Goal: Task Accomplishment & Management: Manage account settings

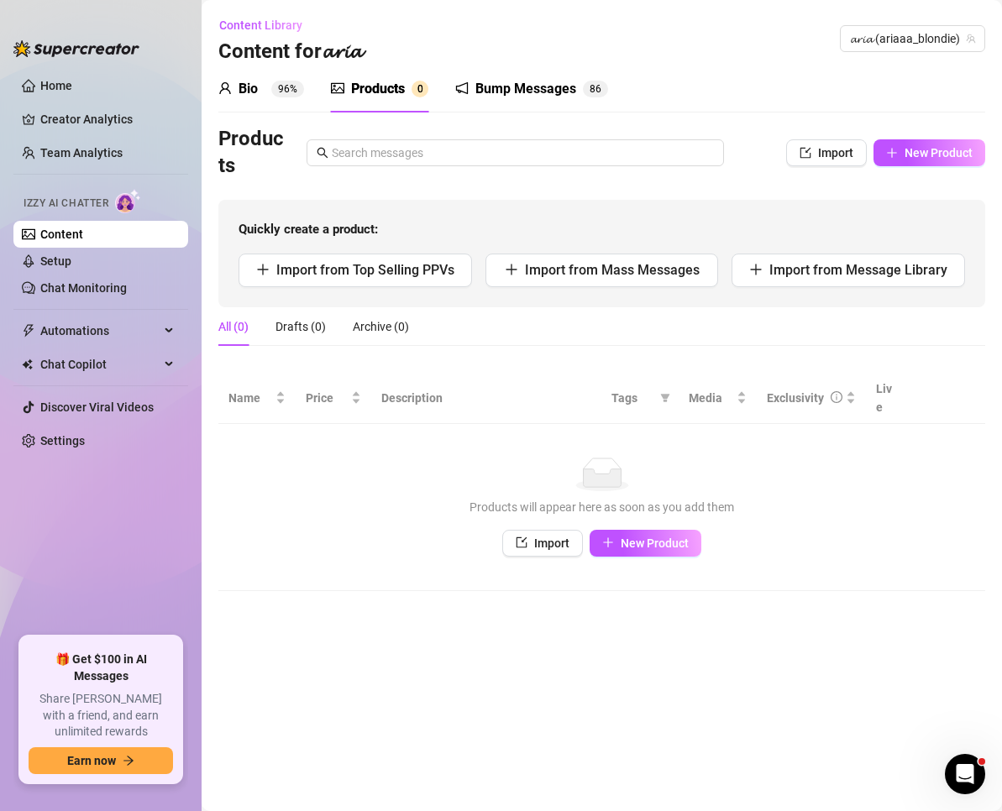
click at [260, 498] on div "Products will appear here as soon as you add them" at bounding box center [601, 507] width 733 height 18
click at [58, 84] on link "Home" at bounding box center [56, 85] width 32 height 13
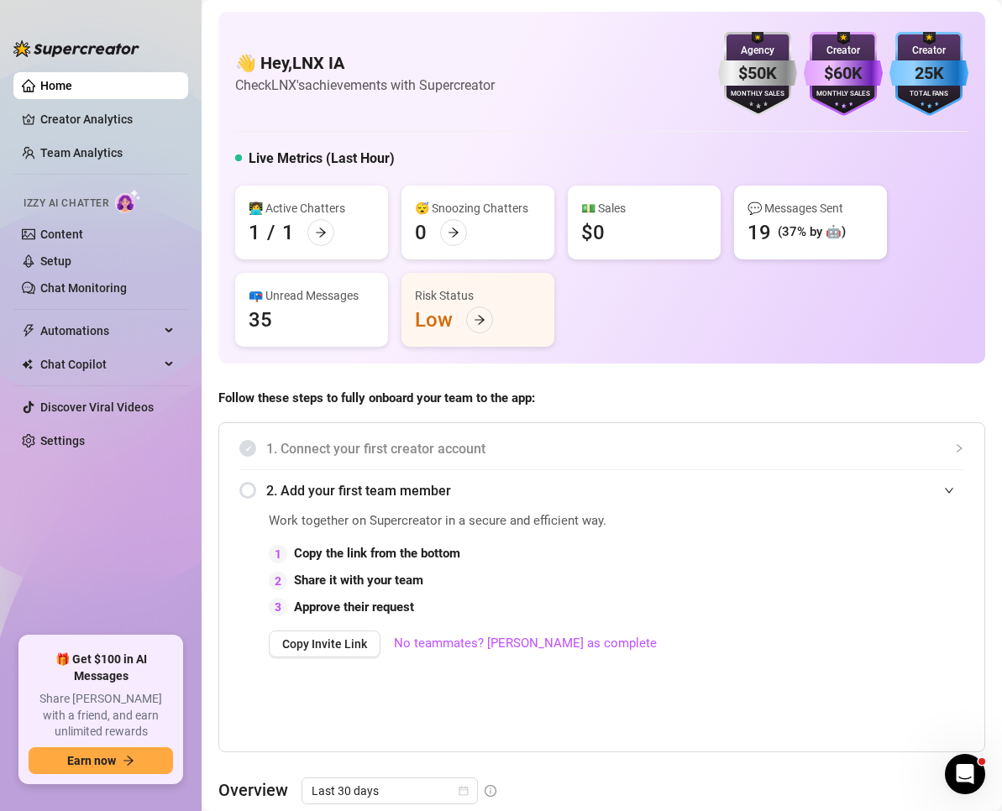
click at [45, 434] on link "Settings" at bounding box center [62, 440] width 45 height 13
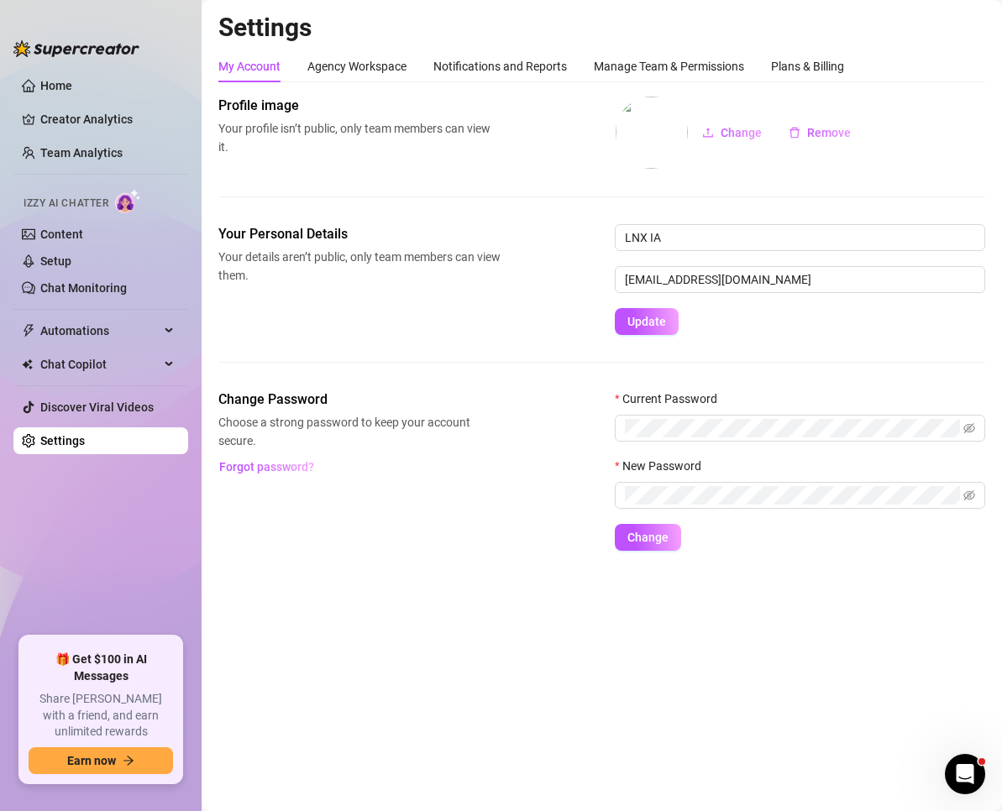
click at [813, 55] on div "Plans & Billing" at bounding box center [807, 66] width 73 height 32
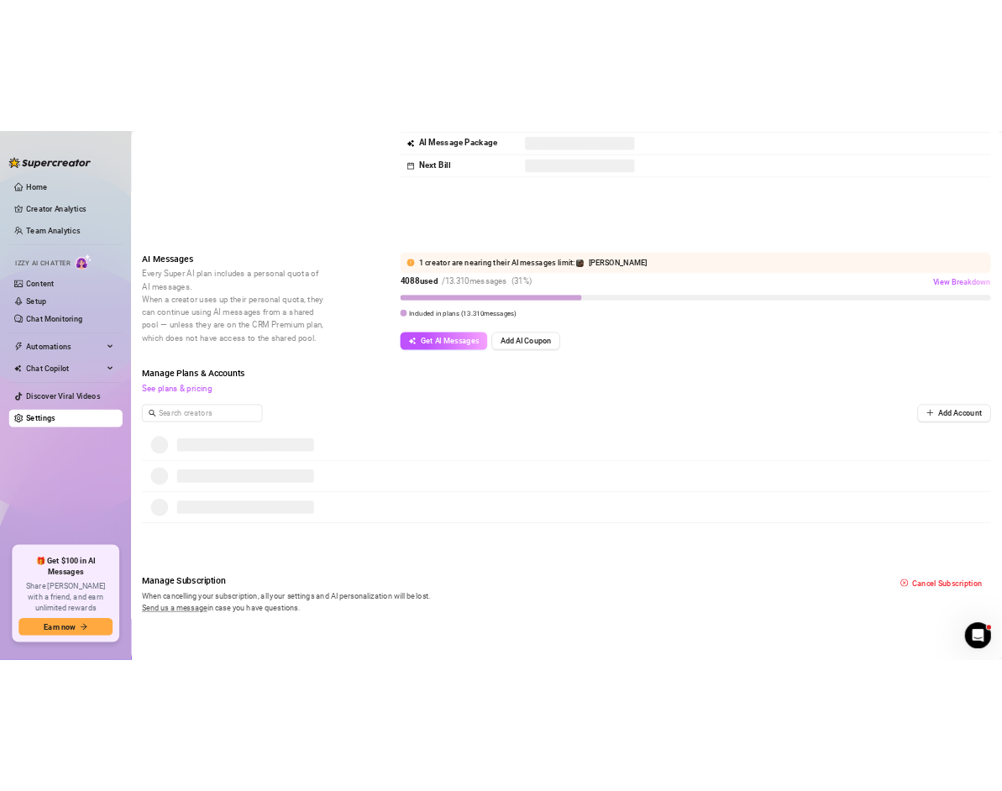
scroll to position [252, 0]
